Goal: Navigation & Orientation: Find specific page/section

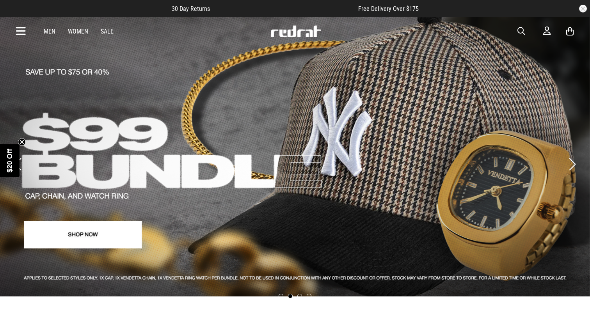
click at [25, 32] on icon at bounding box center [21, 31] width 10 height 13
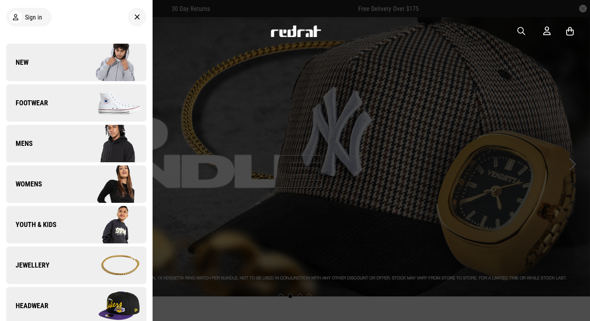
click at [51, 56] on link "New" at bounding box center [76, 62] width 140 height 37
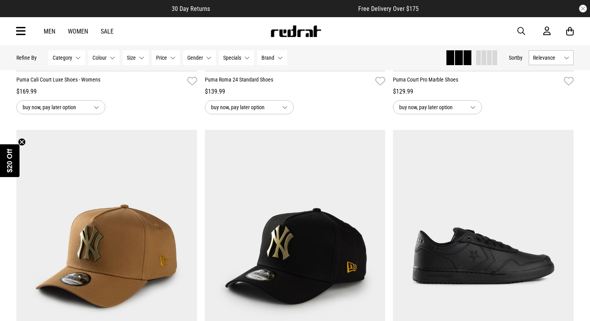
scroll to position [317, 0]
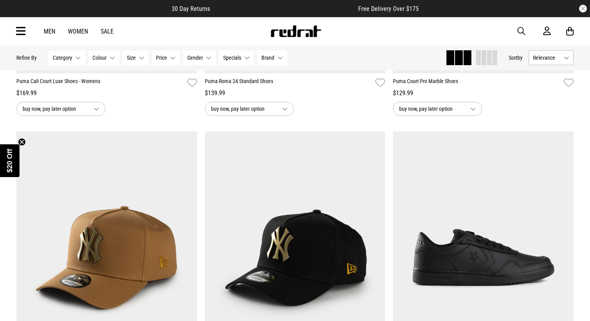
click at [18, 31] on icon at bounding box center [21, 31] width 10 height 13
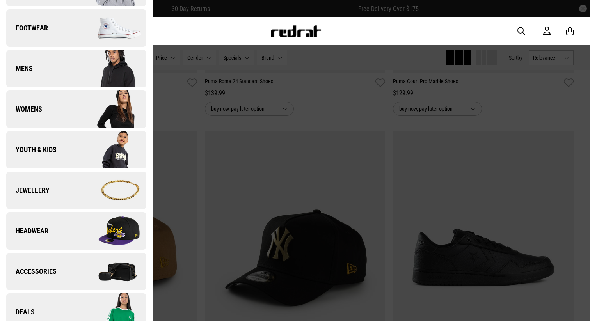
scroll to position [91, 0]
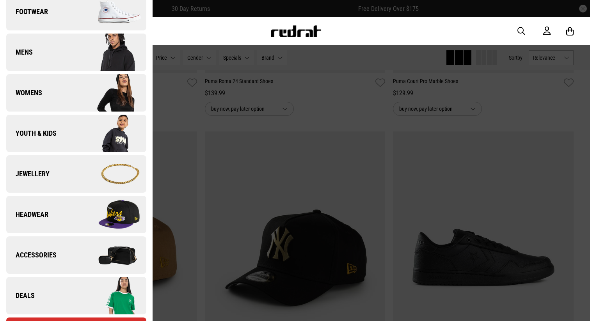
click at [406, 39] on div "Men Women Sale Sign in New Back Footwear Back Footwear Mens Back Mens Womens Ba…" at bounding box center [294, 31] width 569 height 28
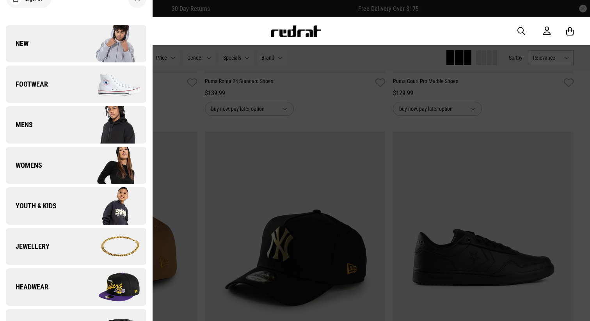
scroll to position [0, 0]
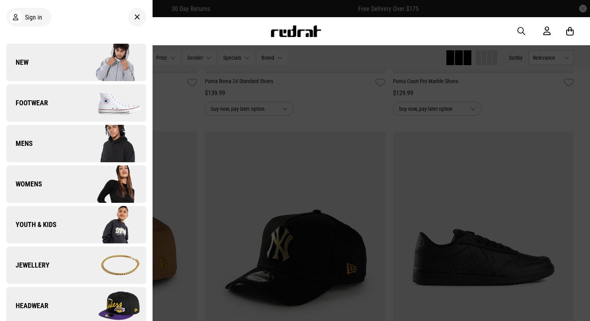
click at [134, 14] on icon at bounding box center [137, 16] width 6 height 9
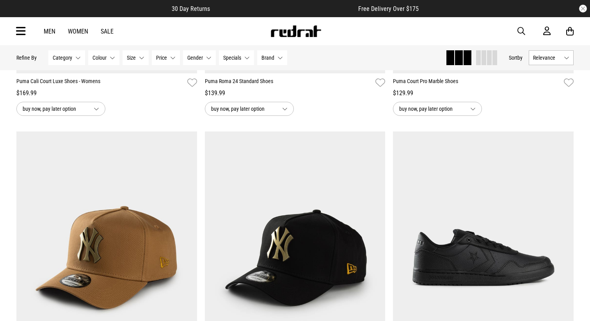
click at [18, 31] on icon at bounding box center [21, 31] width 10 height 13
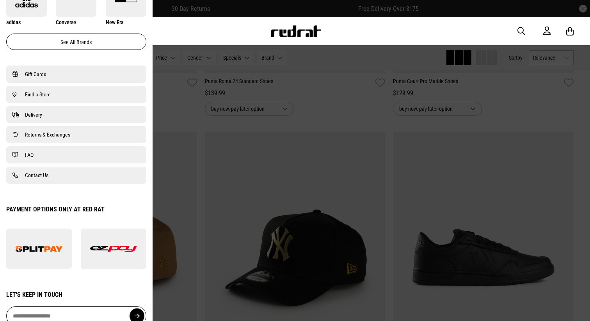
scroll to position [493, 0]
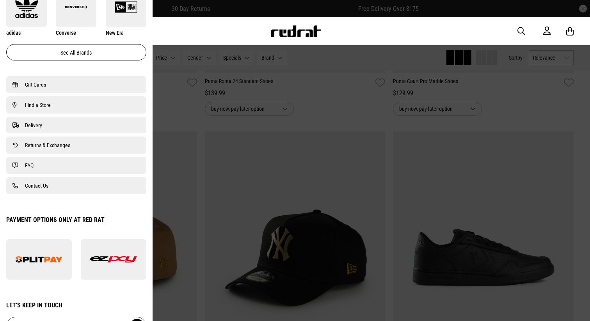
click at [46, 106] on span "Find a Store" at bounding box center [38, 104] width 26 height 9
